Goal: Check status: Check status

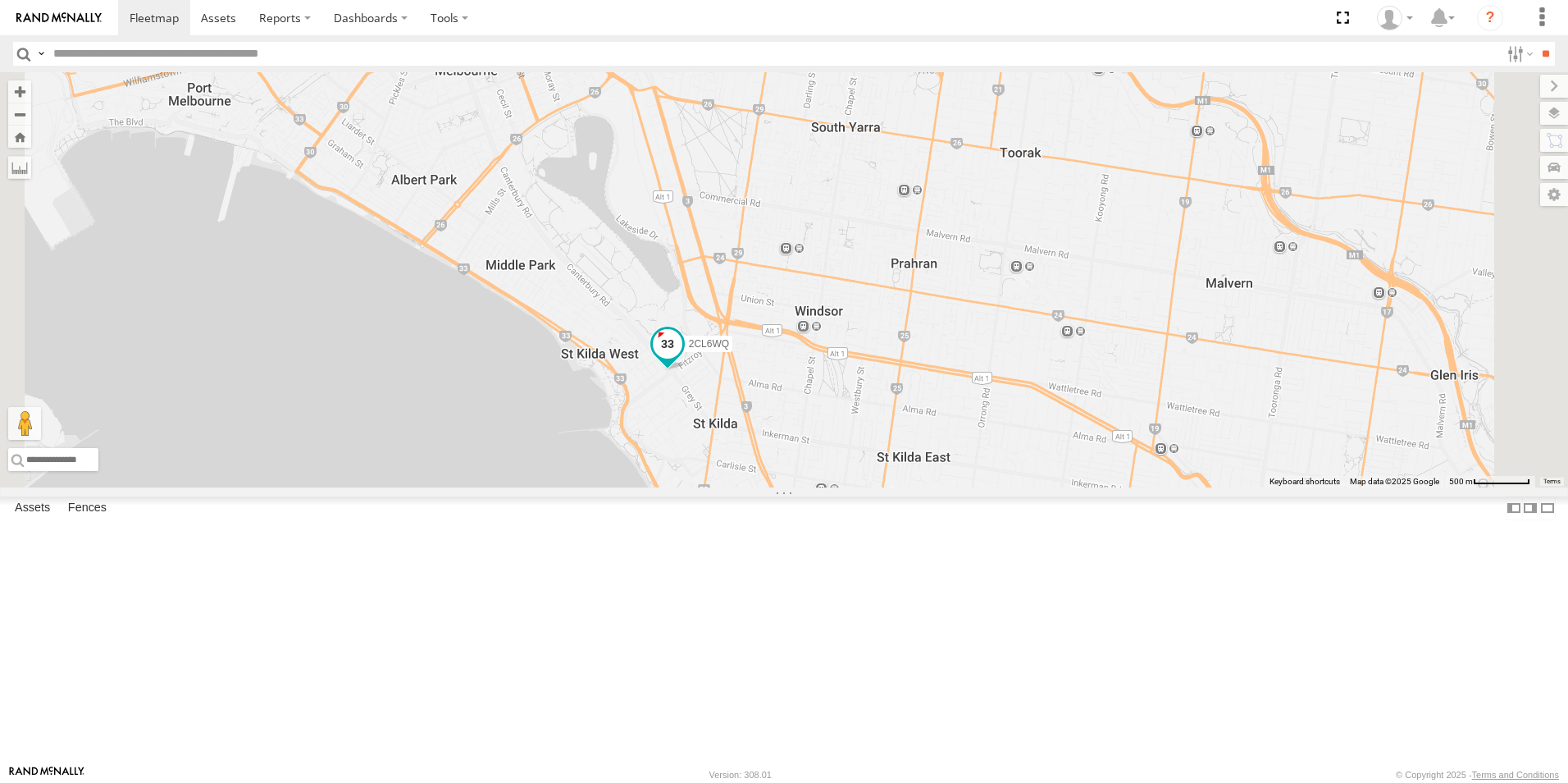
click at [682, 359] on span at bounding box center [667, 344] width 30 height 30
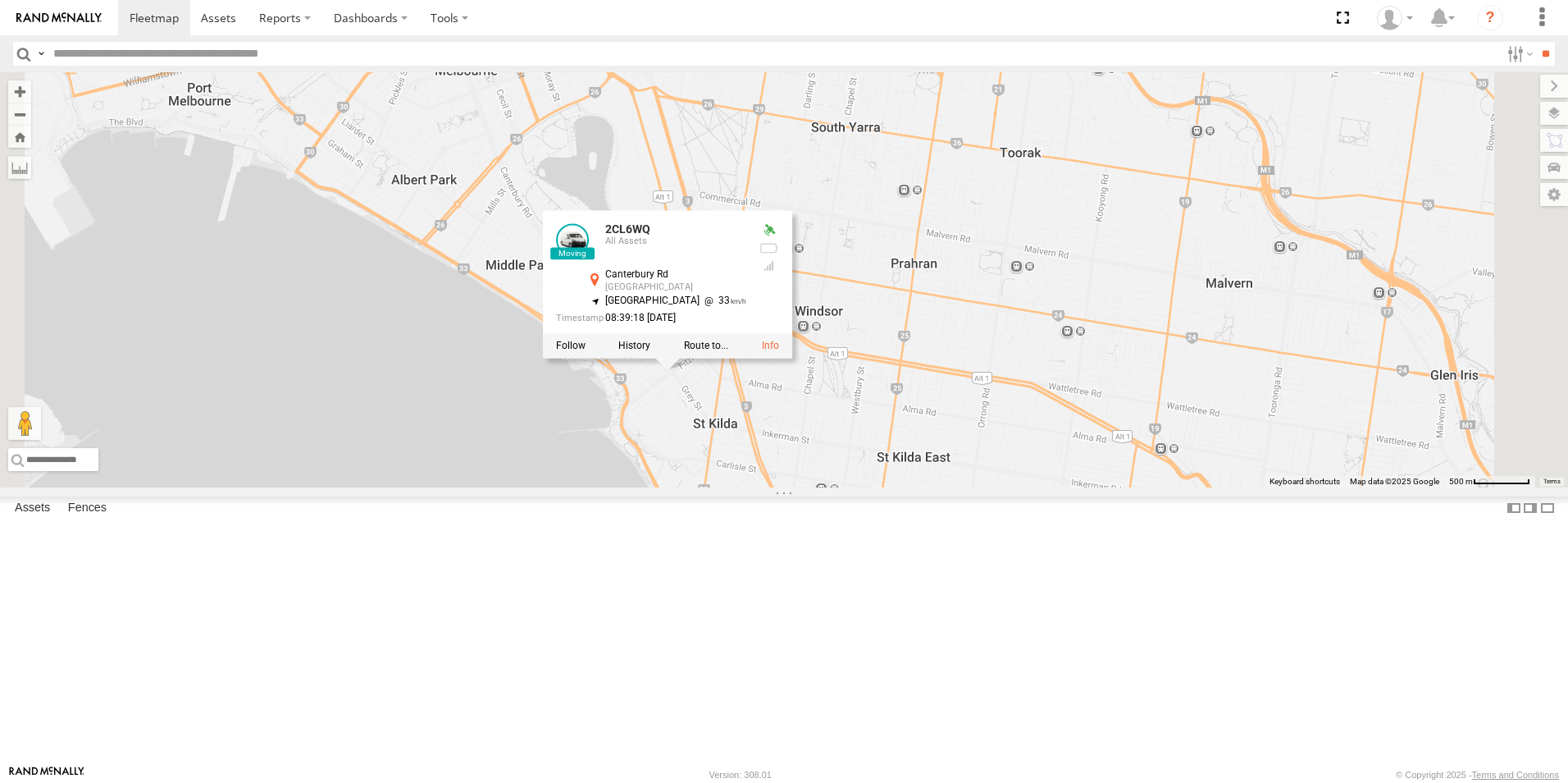
click at [792, 358] on div at bounding box center [667, 346] width 249 height 24
click at [650, 352] on label at bounding box center [634, 346] width 32 height 11
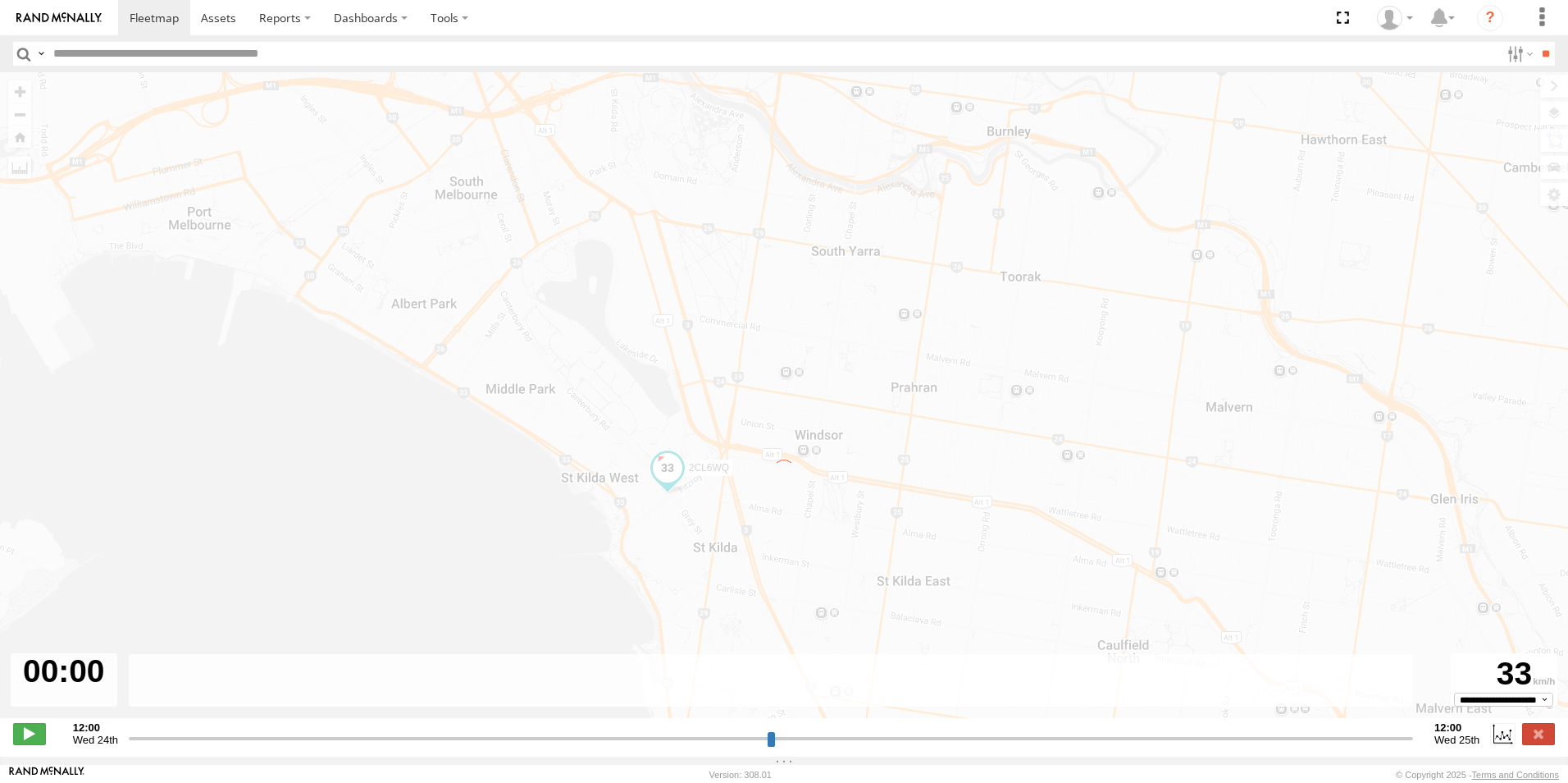
type input "**********"
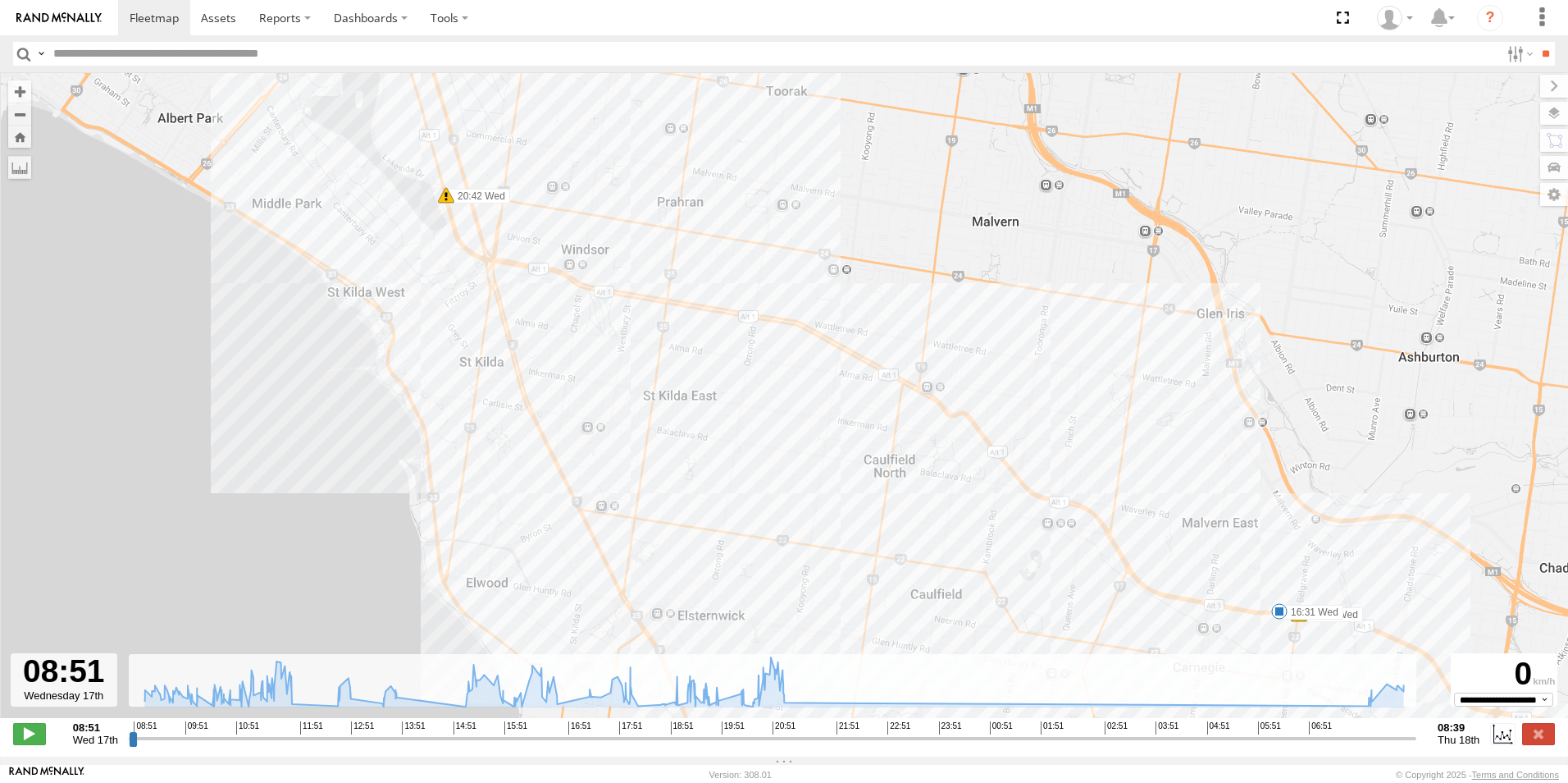
drag, startPoint x: 592, startPoint y: 285, endPoint x: 715, endPoint y: 470, distance: 222.2
click at [715, 470] on div "2CL6WQ 09:34 Wed 11:36 Wed 11:40 Wed 11:47 Wed 12:47 Wed 13:03 Wed 13:33 Wed 13…" at bounding box center [784, 404] width 1568 height 663
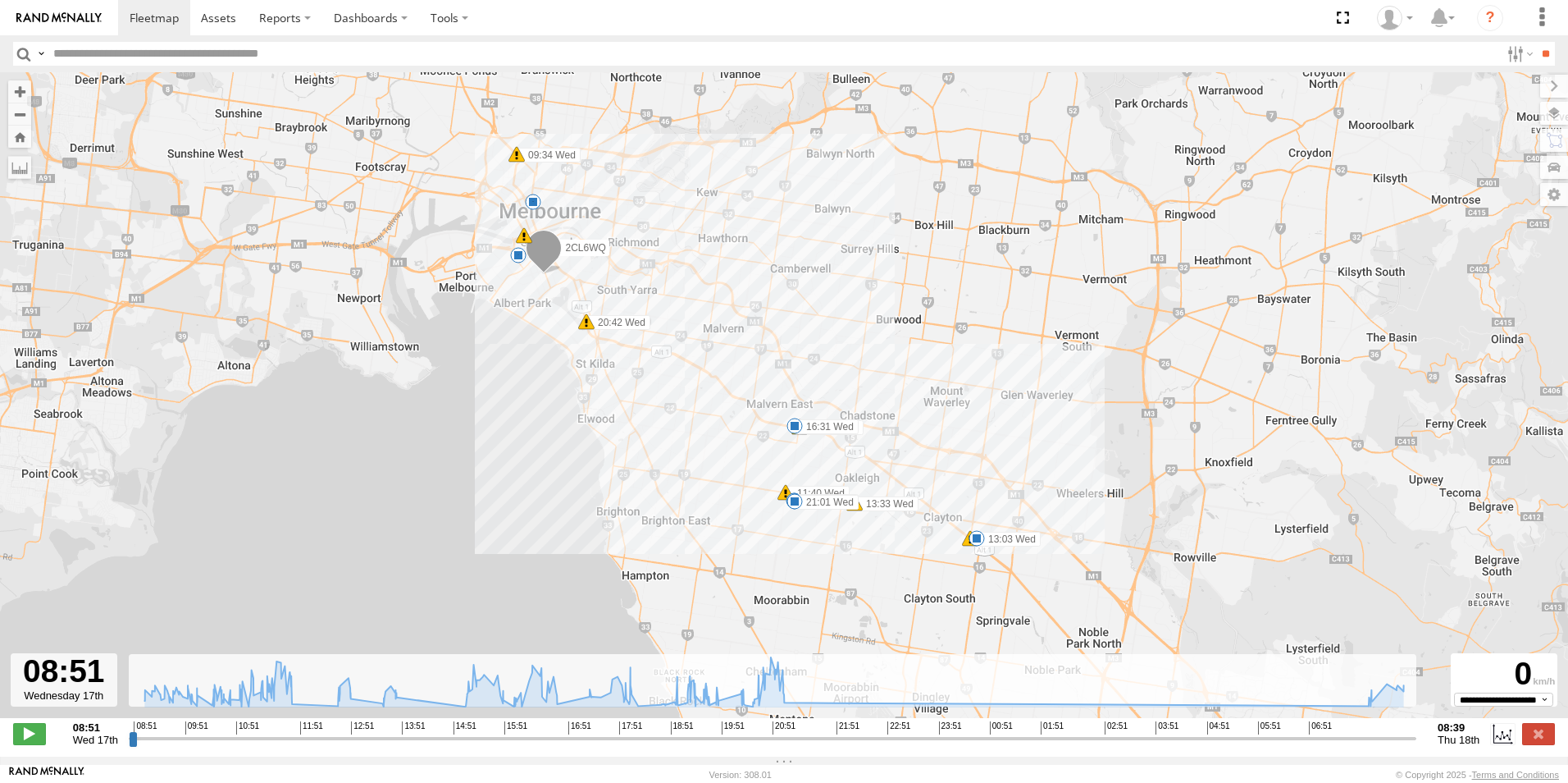
click at [623, 234] on div "2CL6WQ 09:34 Wed 11:36 Wed 11:40 Wed 11:47 Wed 12:47 Wed 13:03 Wed 13:33 Wed 13…" at bounding box center [784, 404] width 1568 height 663
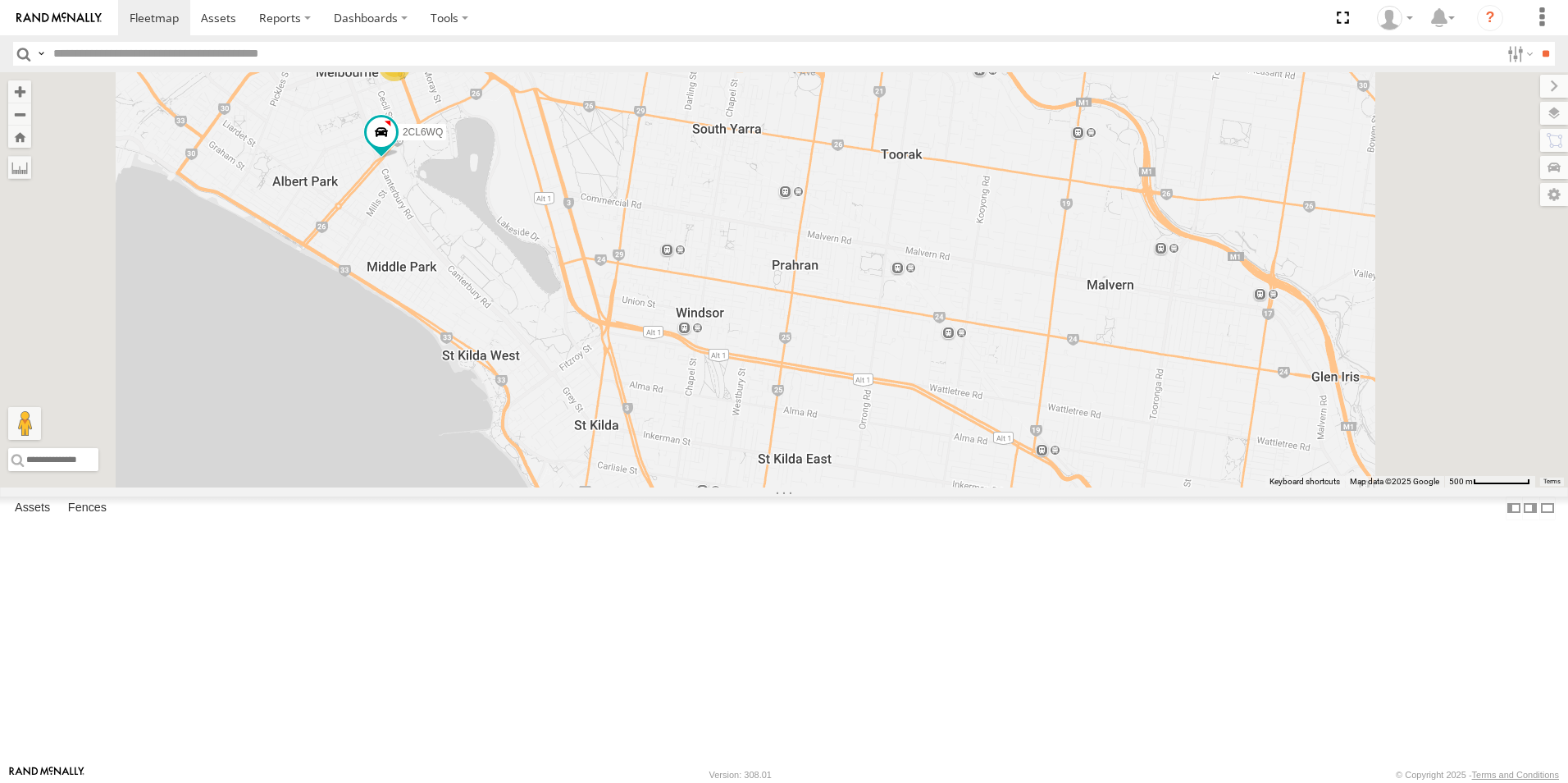
drag, startPoint x: 680, startPoint y: 262, endPoint x: 647, endPoint y: 384, distance: 126.4
click at [647, 384] on div "2CL6WQ YHH191 2" at bounding box center [784, 280] width 1568 height 415
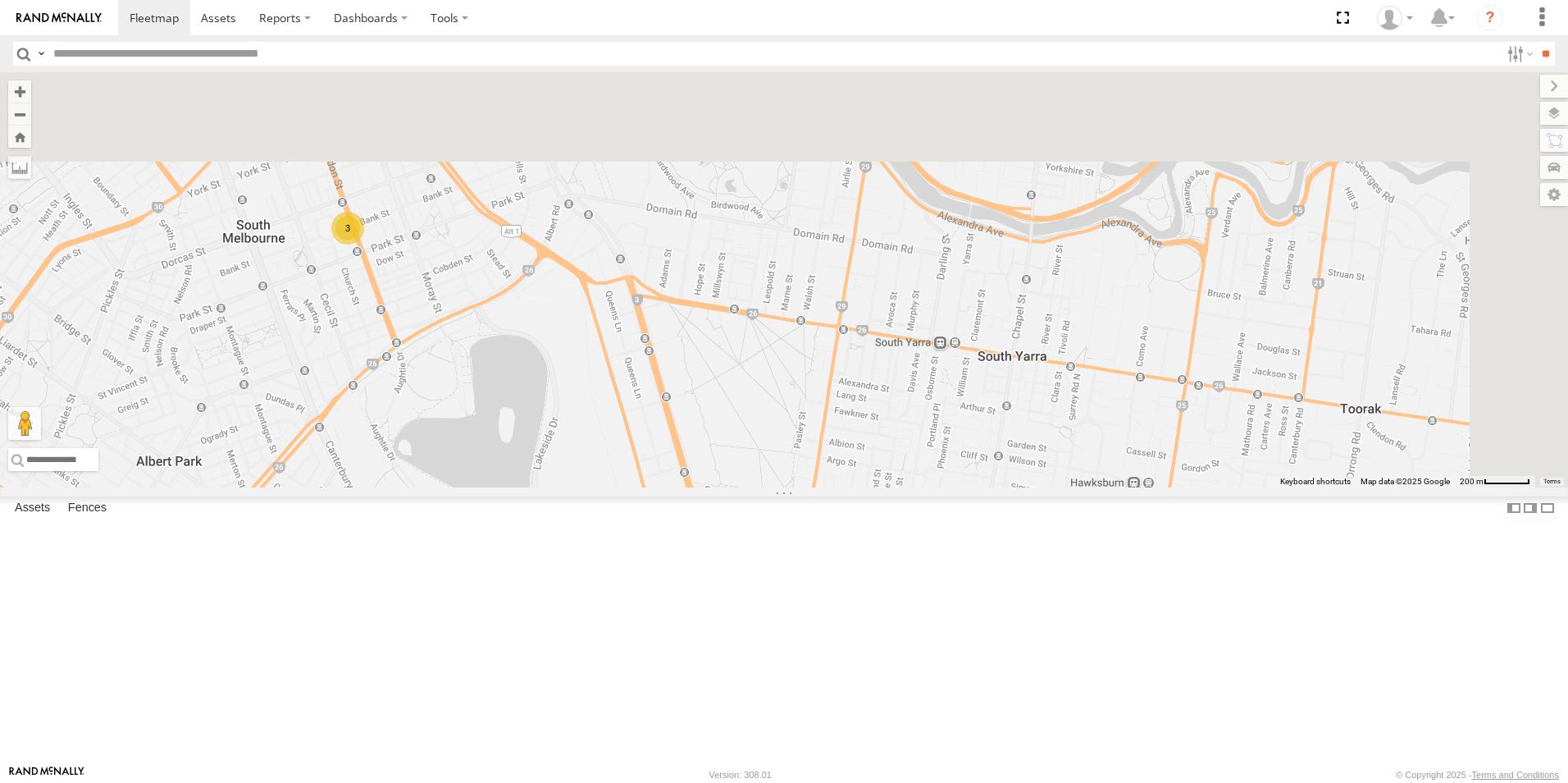
drag, startPoint x: 744, startPoint y: 188, endPoint x: 777, endPoint y: 487, distance: 300.8
click at [777, 487] on div "3" at bounding box center [784, 280] width 1568 height 415
